Goal: Find specific page/section: Find specific page/section

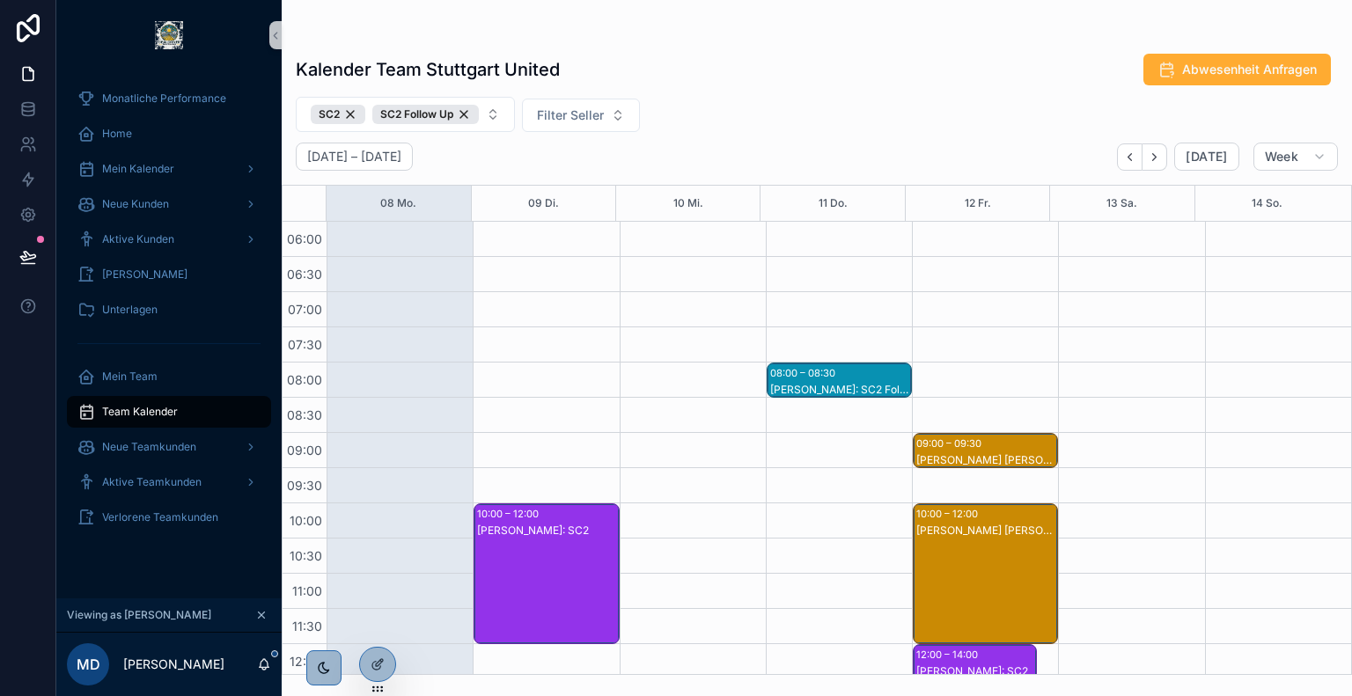
scroll to position [673, 0]
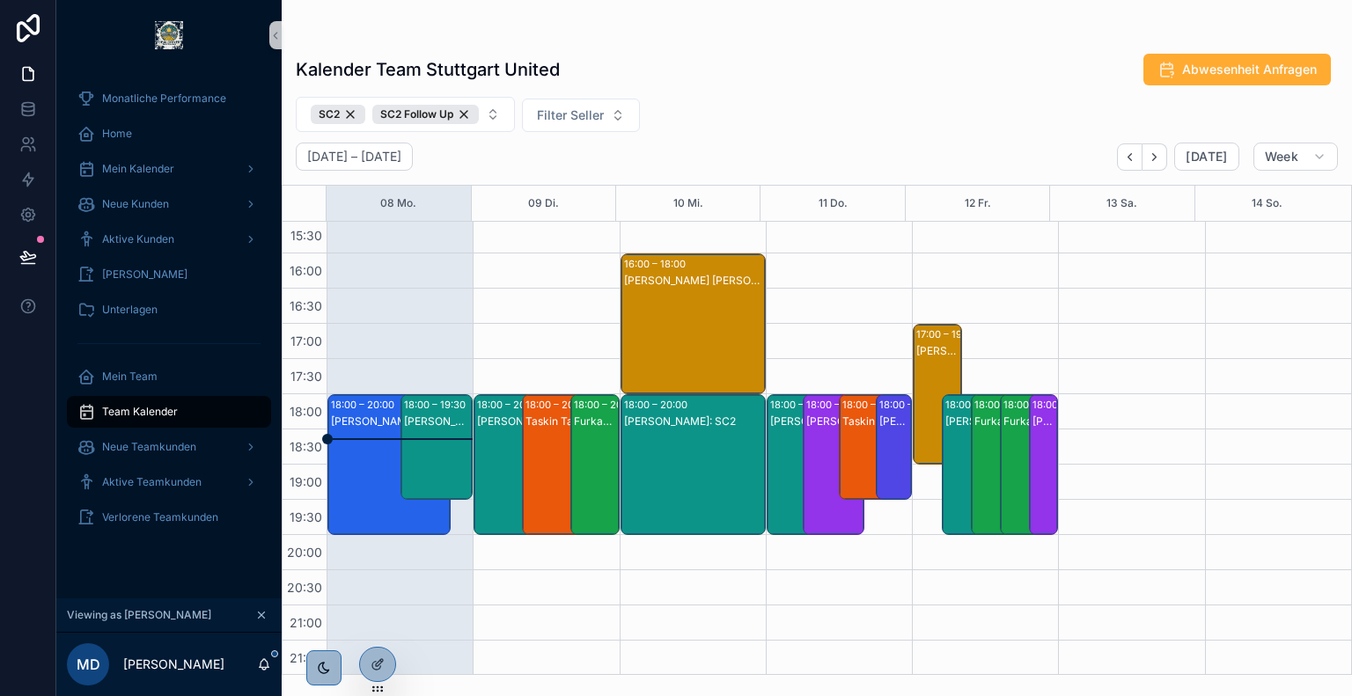
click at [361, 452] on div "David Karlin: SC2" at bounding box center [390, 482] width 118 height 137
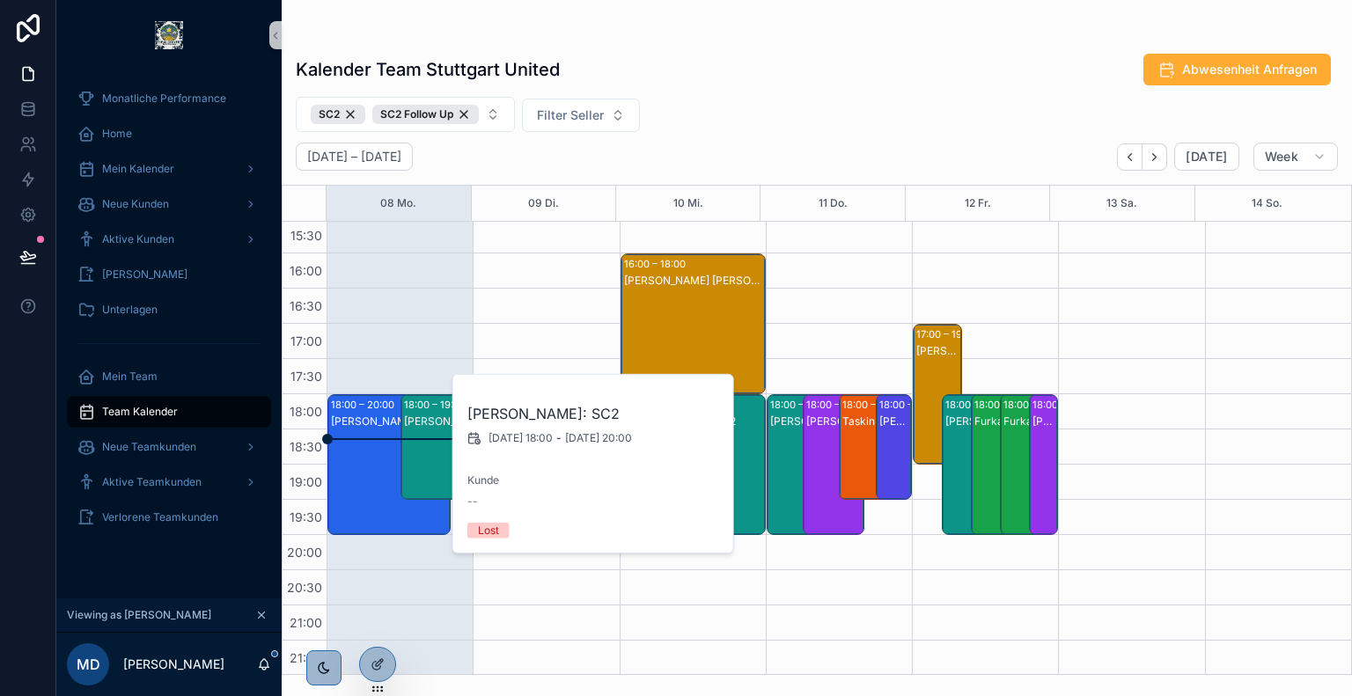
click at [423, 439] on div "Dawid Rack: SC2 Follow Up" at bounding box center [438, 465] width 68 height 102
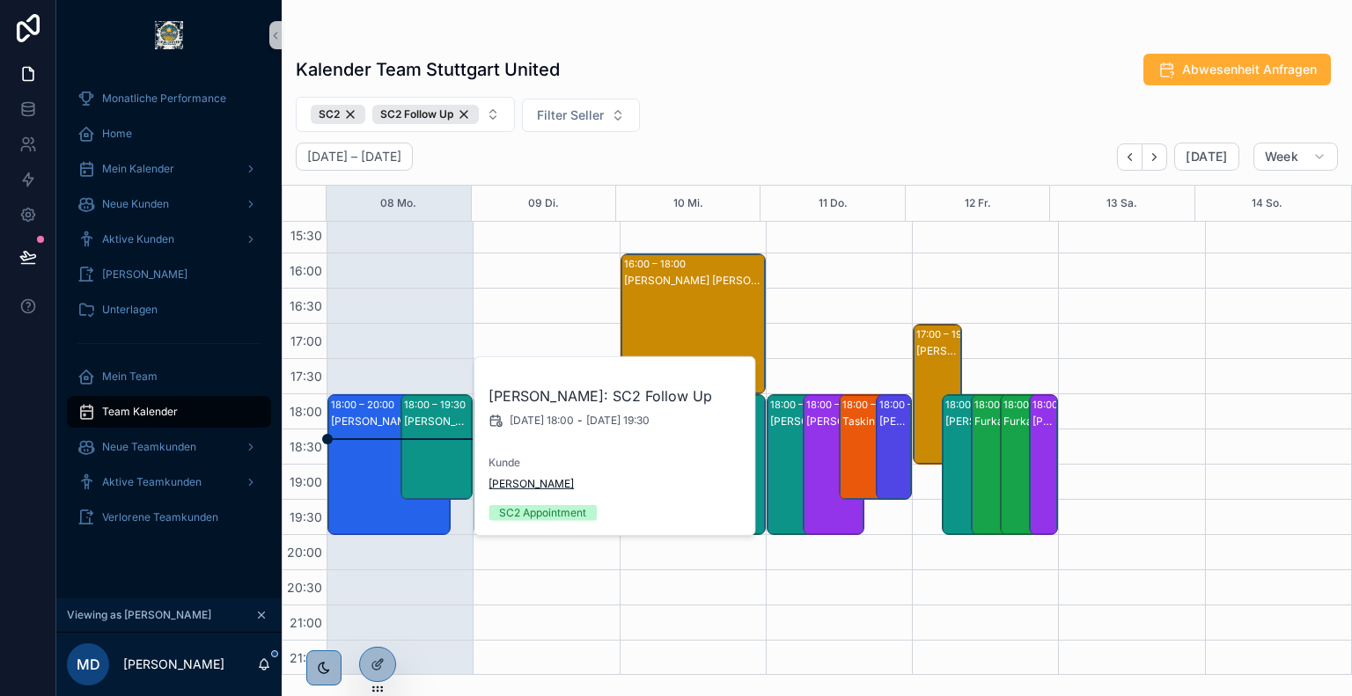
click at [521, 489] on span "Markus Imhof" at bounding box center [531, 484] width 85 height 14
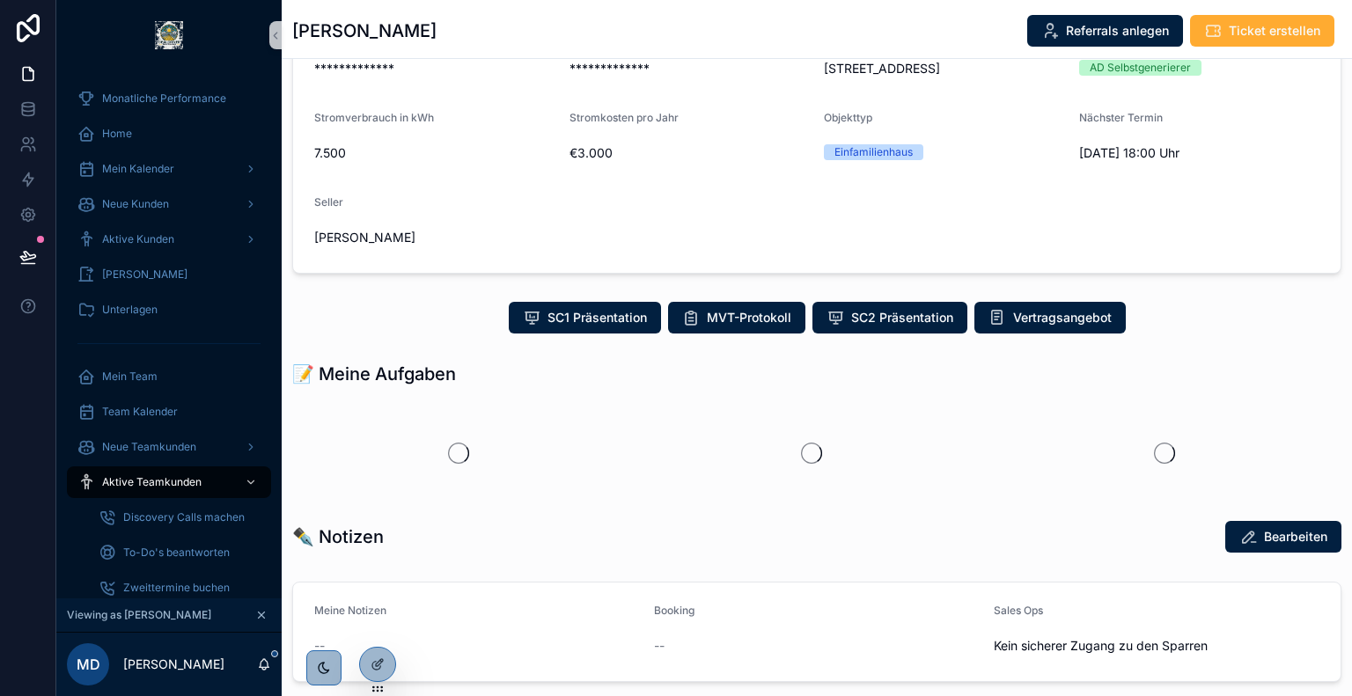
scroll to position [181, 0]
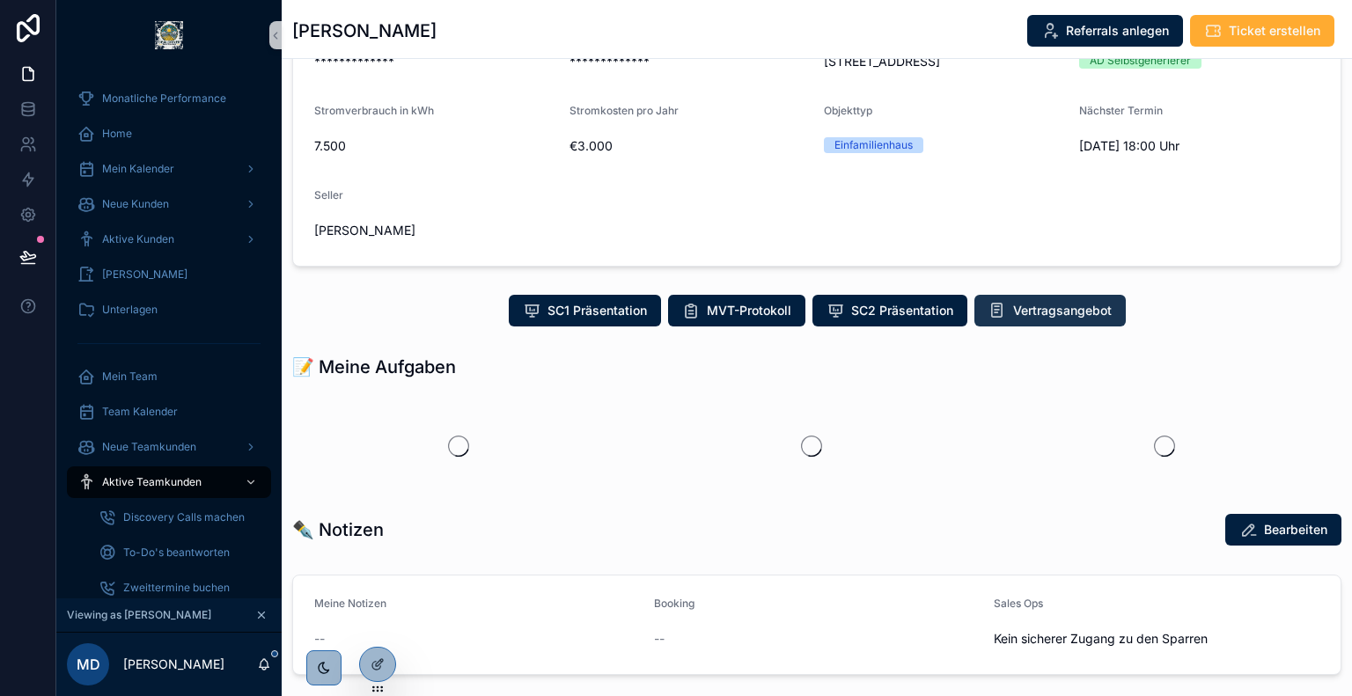
click at [1045, 310] on span "Vertragsangebot" at bounding box center [1062, 311] width 99 height 18
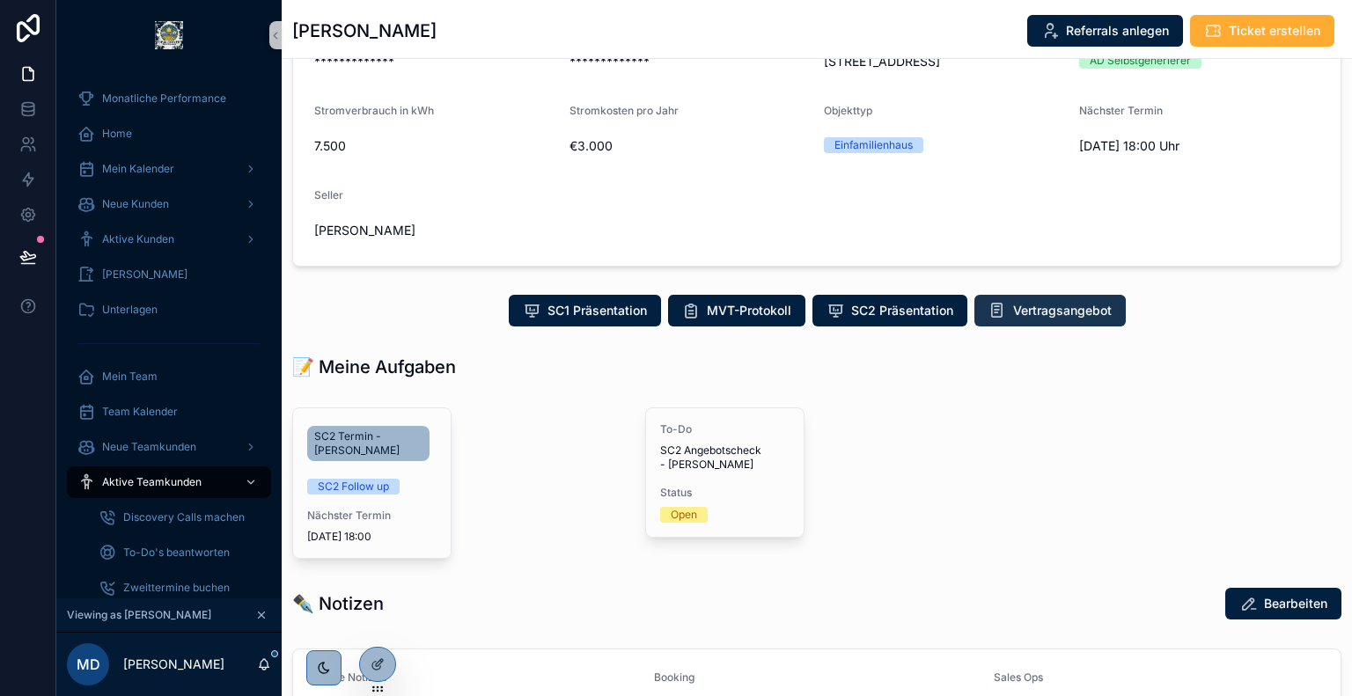
click at [1043, 305] on span "Vertragsangebot" at bounding box center [1062, 311] width 99 height 18
click at [1018, 305] on span "Vertragsangebot" at bounding box center [1062, 311] width 99 height 18
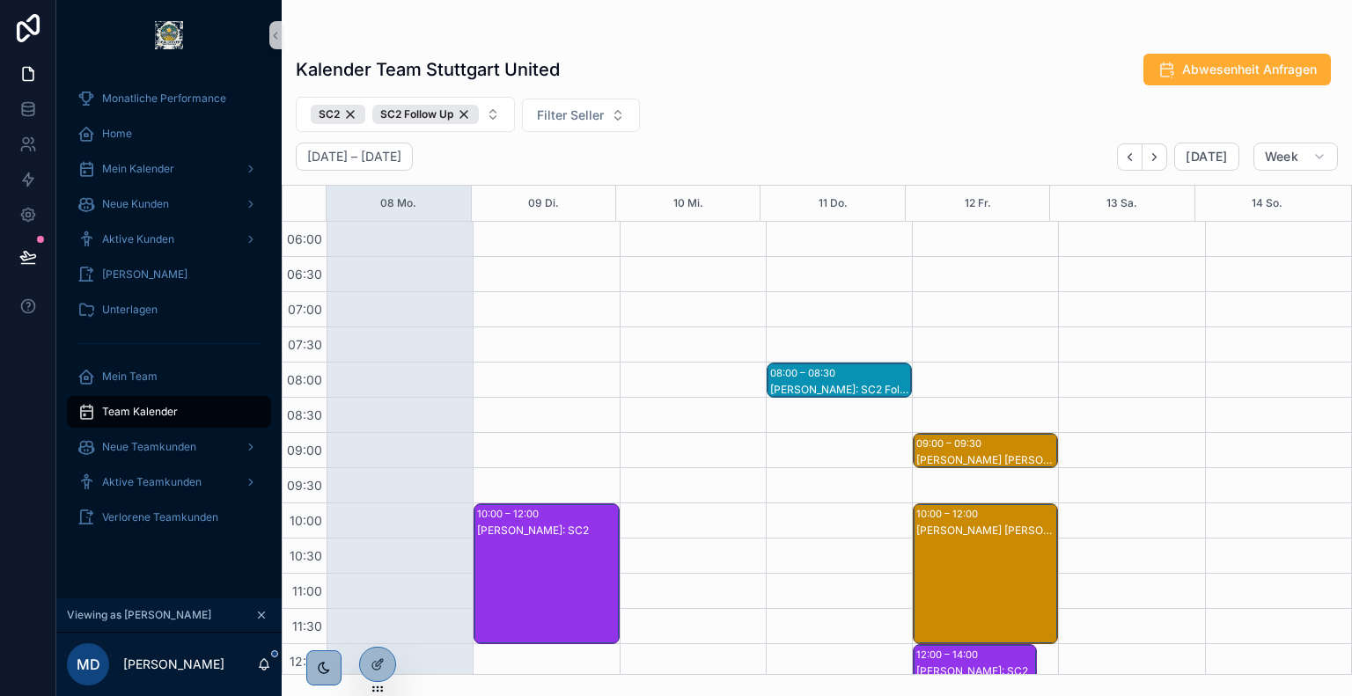
scroll to position [613, 0]
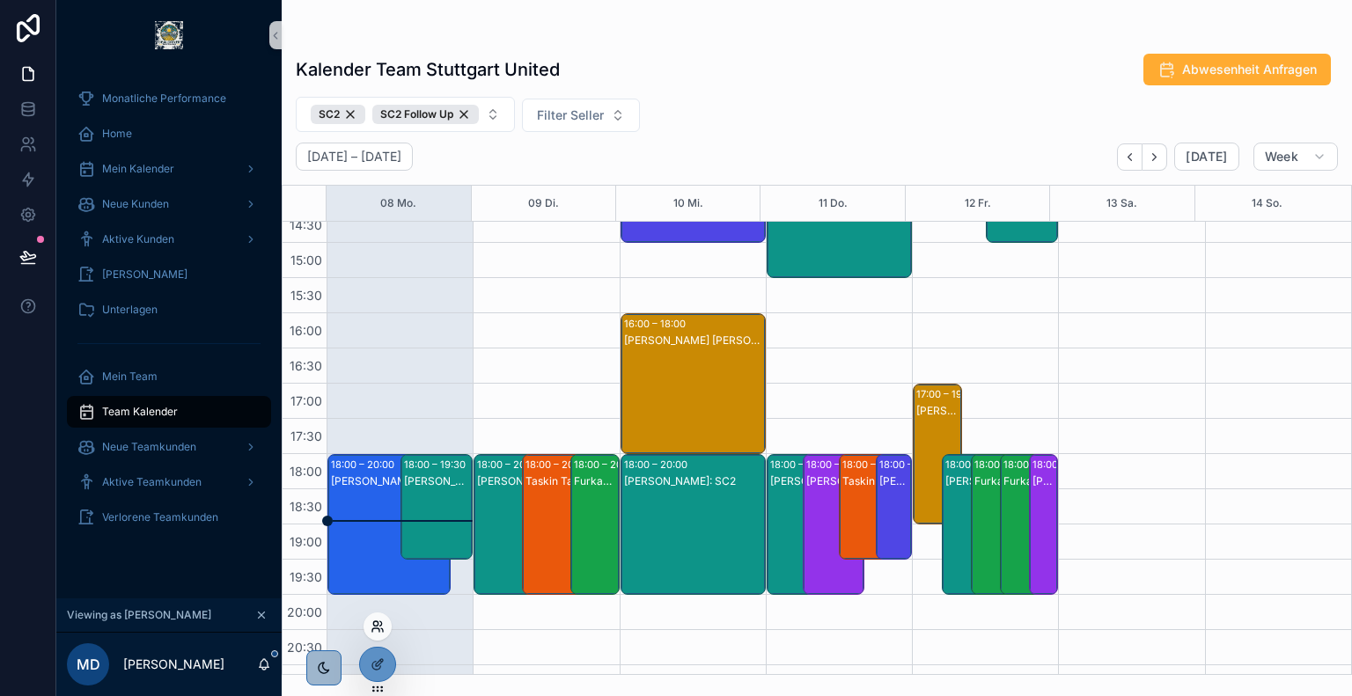
click at [379, 627] on icon at bounding box center [378, 627] width 14 height 14
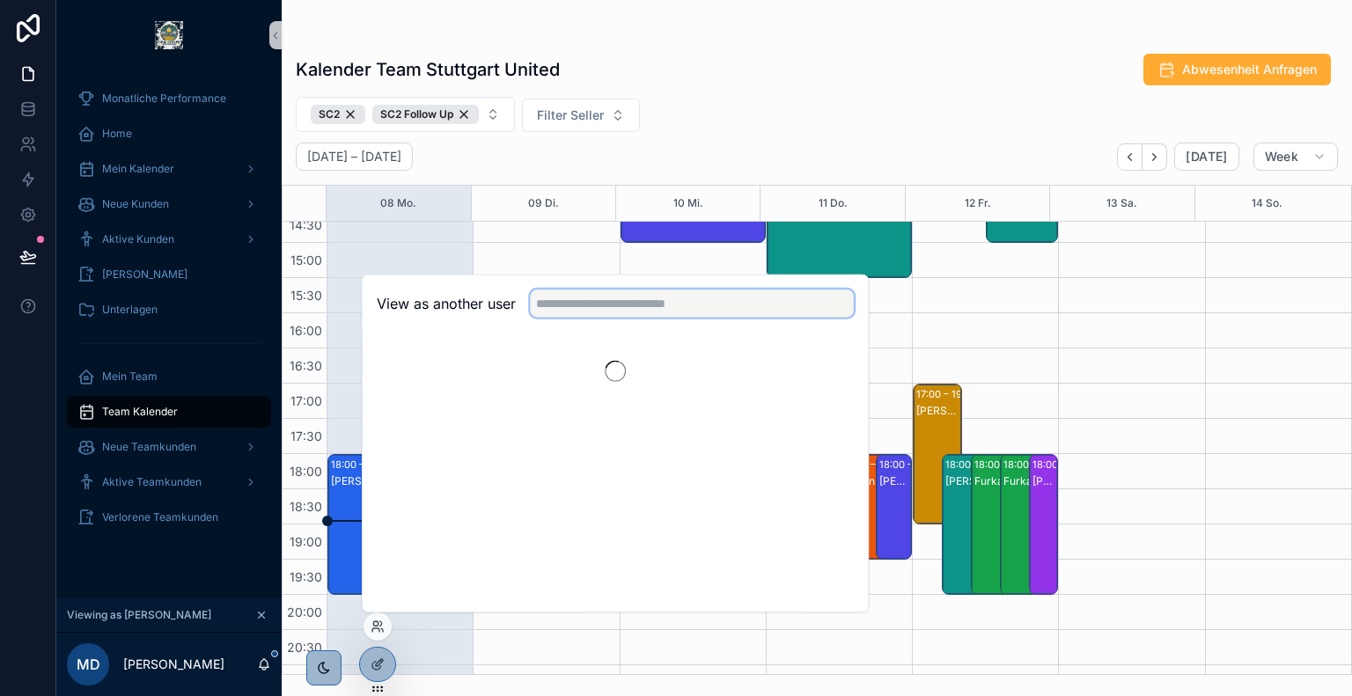
click at [594, 297] on input "text" at bounding box center [692, 304] width 324 height 28
type input "********"
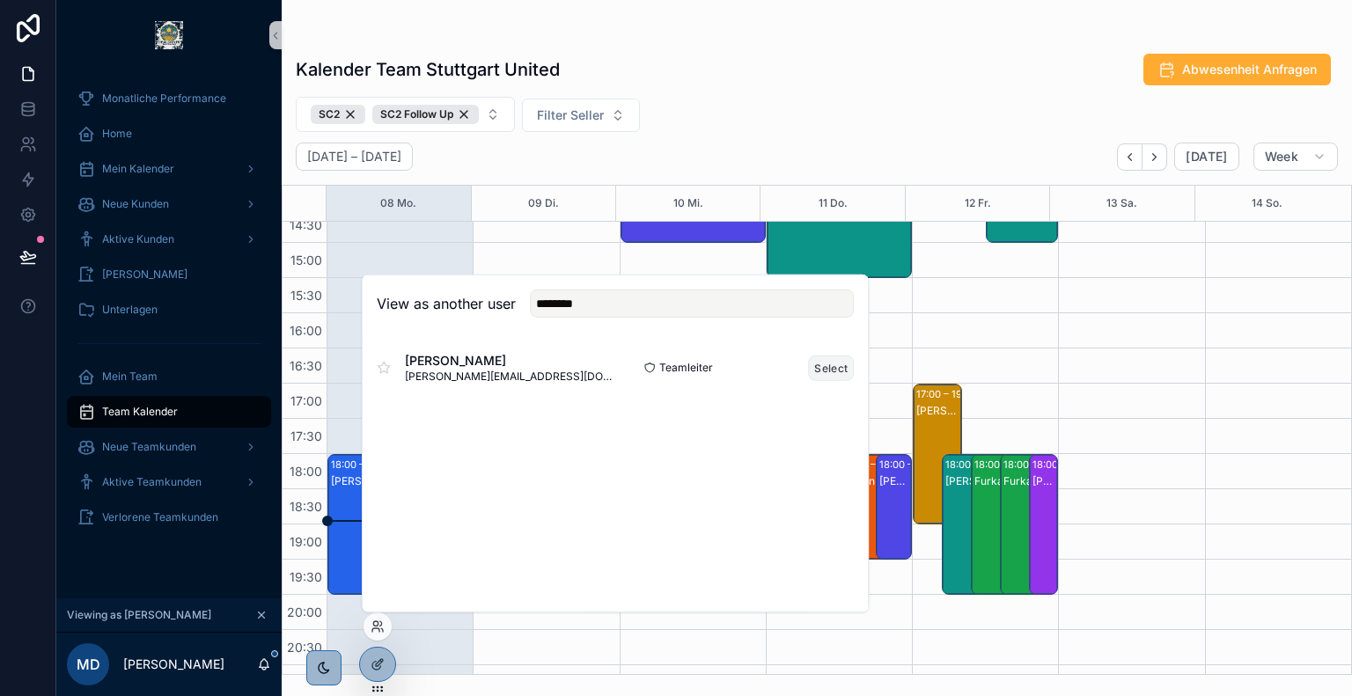
click at [836, 365] on button "Select" at bounding box center [831, 368] width 46 height 26
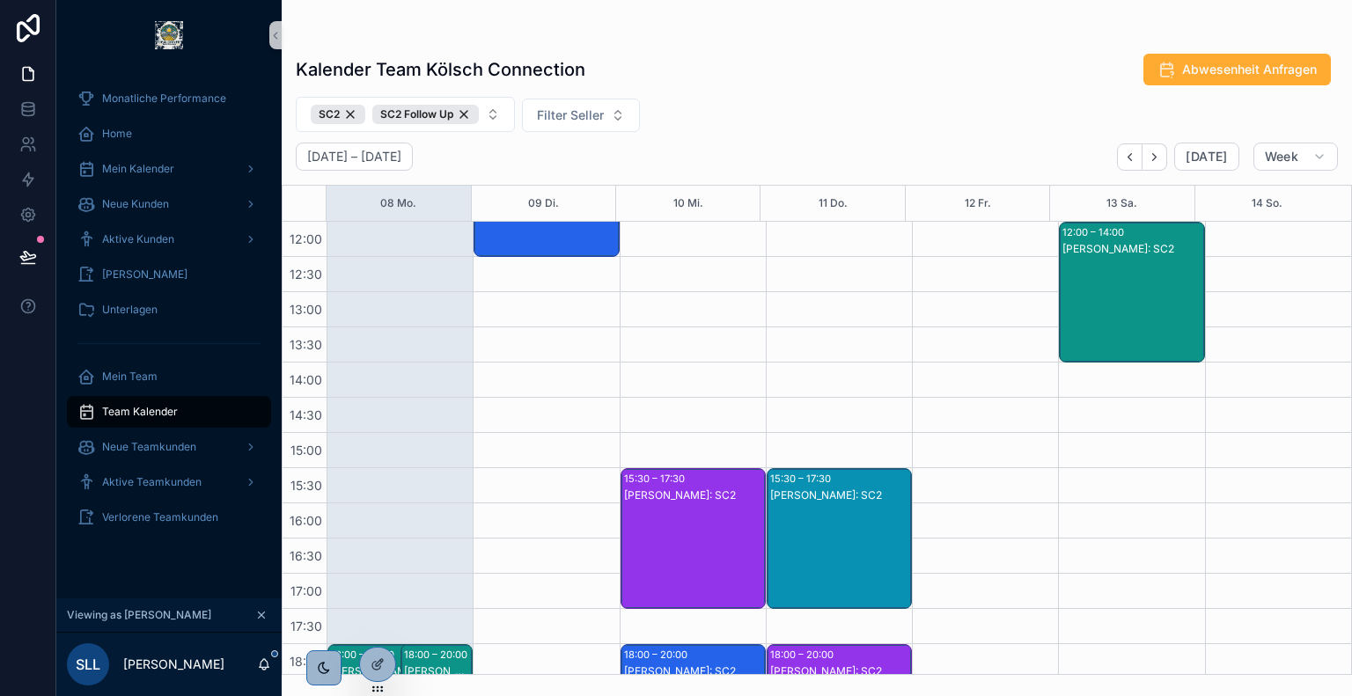
scroll to position [673, 0]
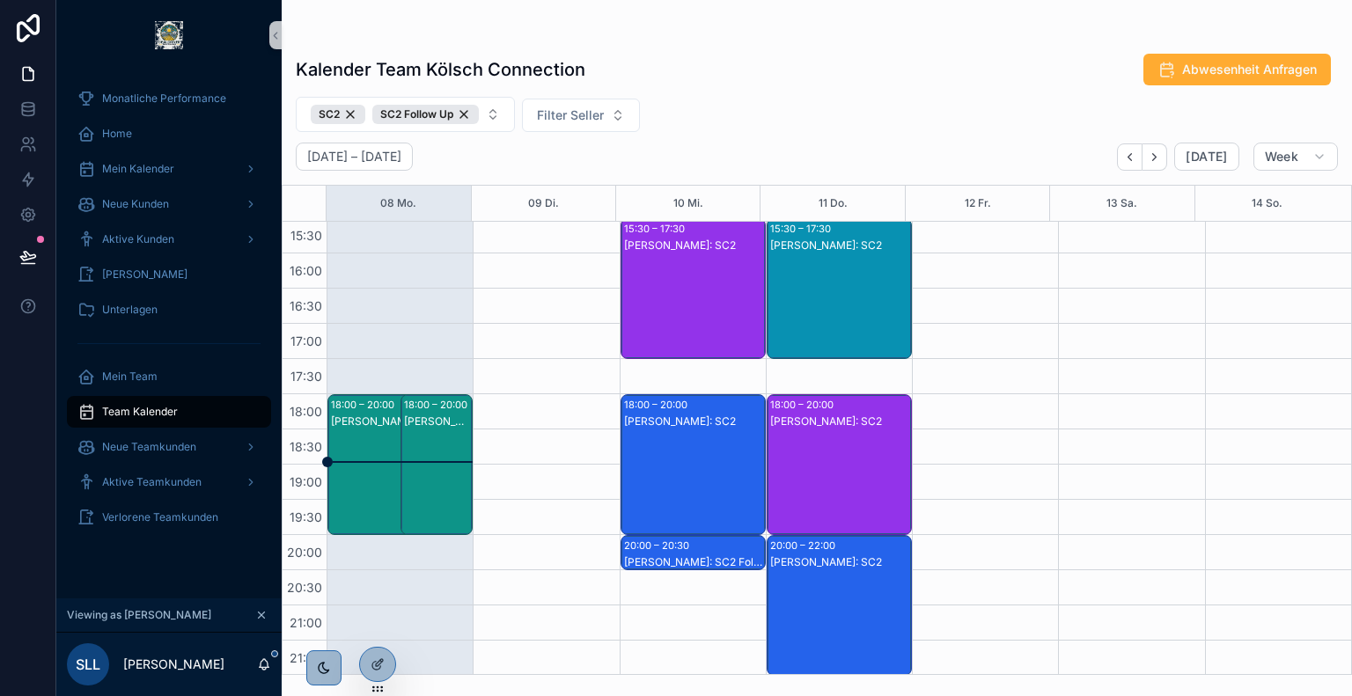
click at [437, 438] on div "[PERSON_NAME]: SC2" at bounding box center [438, 482] width 68 height 137
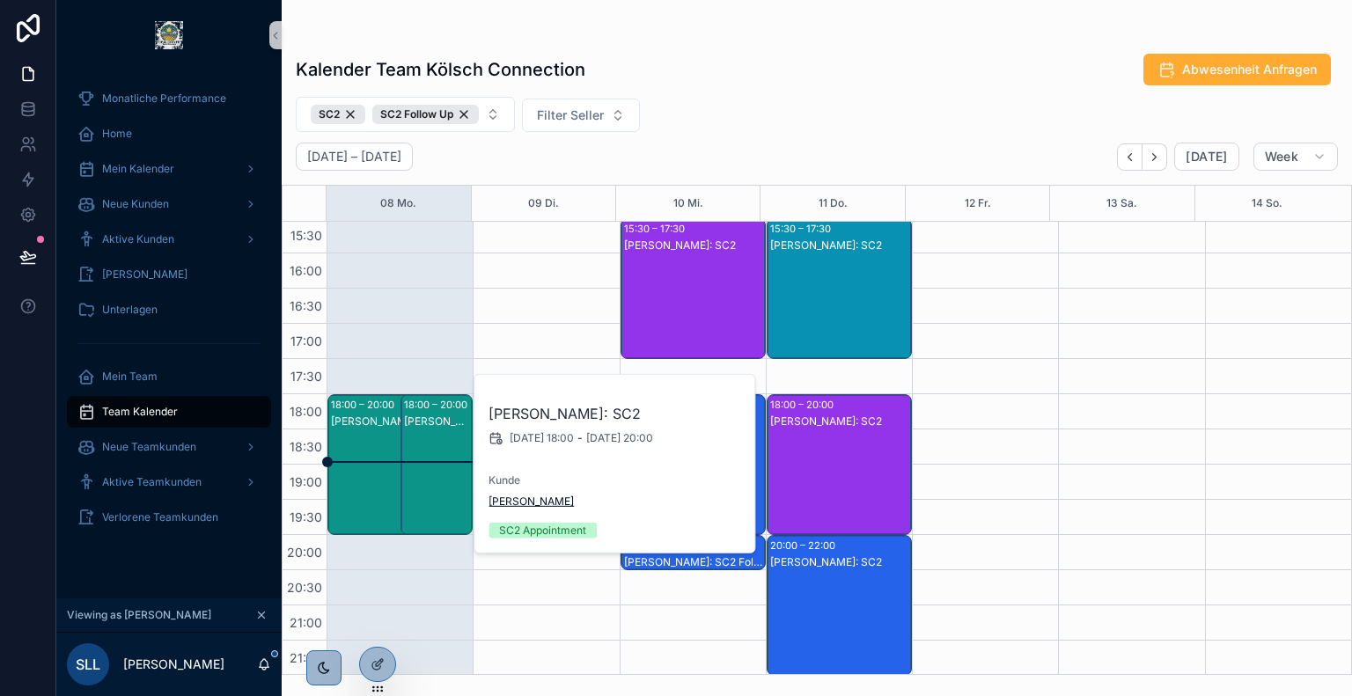
click at [531, 496] on span "[PERSON_NAME]" at bounding box center [531, 502] width 85 height 14
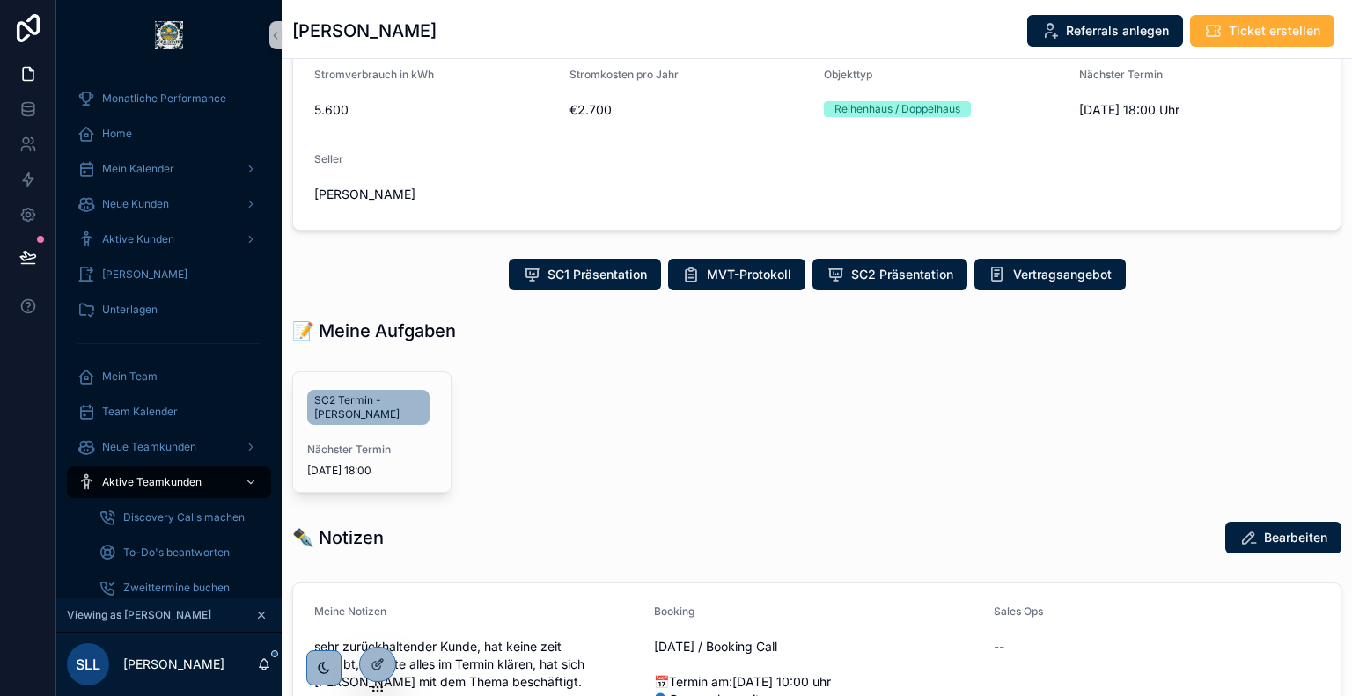
scroll to position [291, 0]
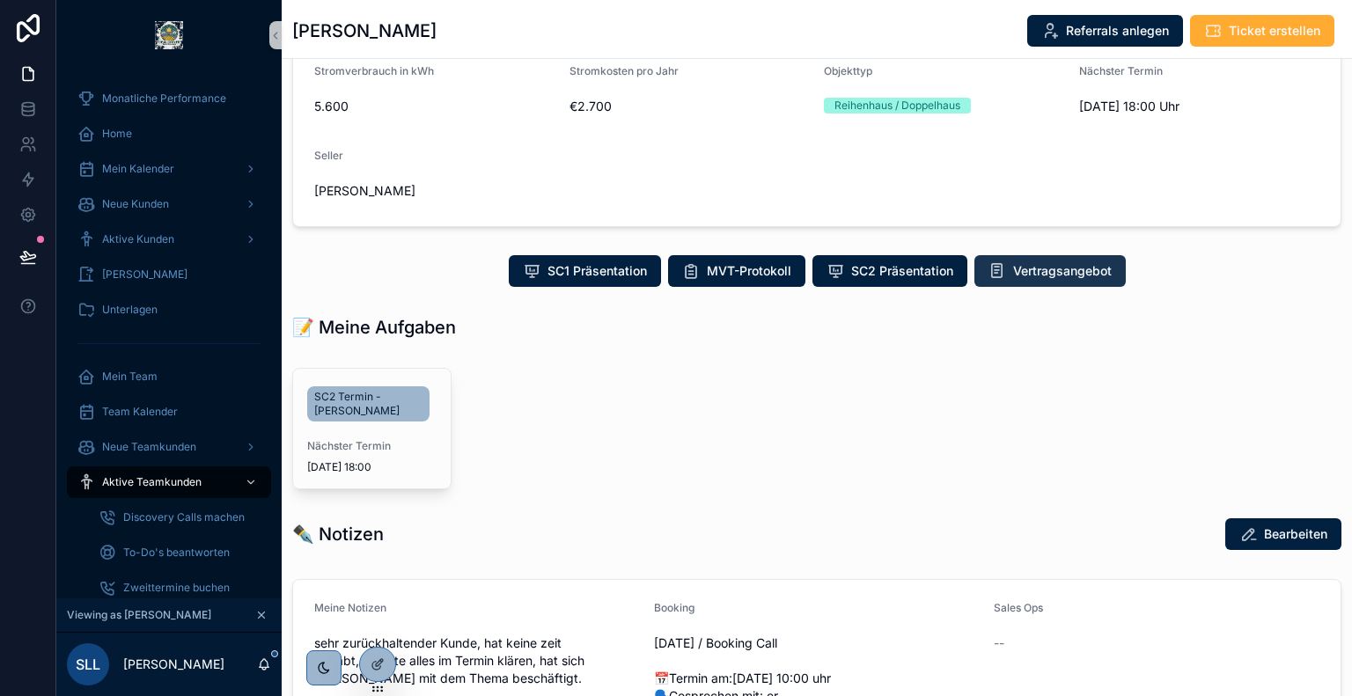
click at [1035, 259] on button "Vertragsangebot" at bounding box center [1049, 271] width 151 height 32
